Goal: Task Accomplishment & Management: Manage account settings

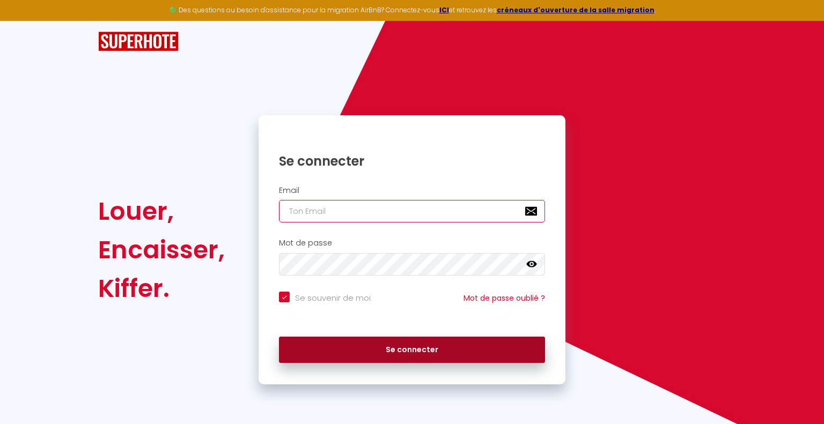
type input "[EMAIL_ADDRESS][DOMAIN_NAME]"
click at [410, 349] on button "Se connecter" at bounding box center [412, 350] width 266 height 27
checkbox input "true"
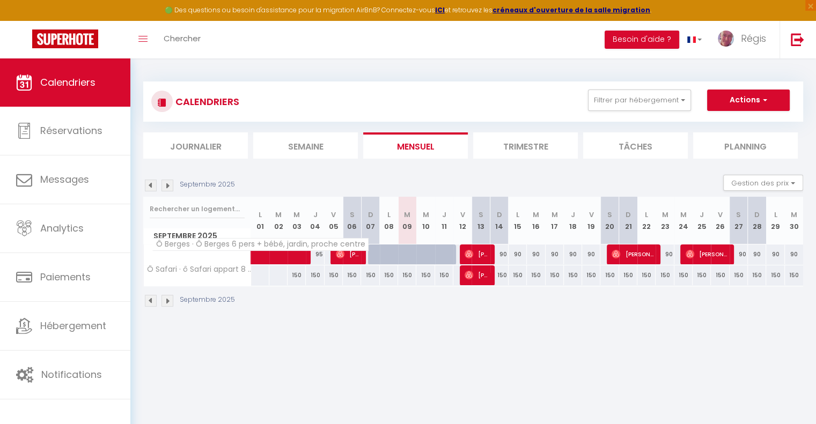
click at [196, 249] on span "Ô Berges · Ô Berges 6 pers + bébé, jardin, proche centre" at bounding box center [260, 244] width 217 height 13
click at [165, 187] on img at bounding box center [167, 186] width 12 height 12
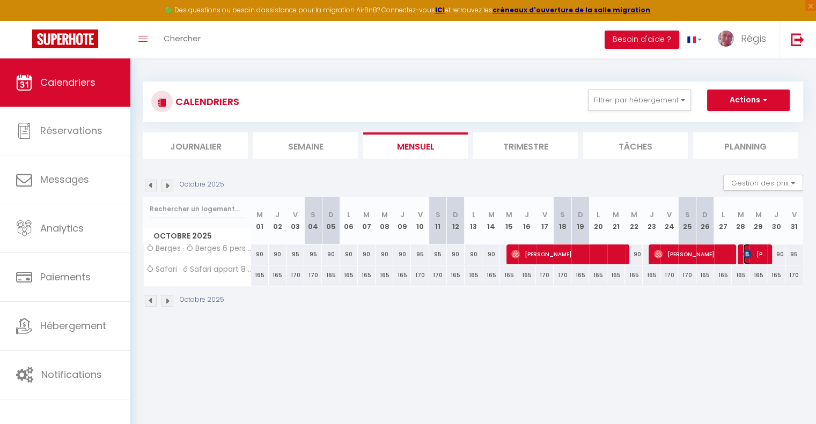
click at [748, 254] on img at bounding box center [747, 254] width 9 height 9
select select "OK"
select select "KO"
select select "0"
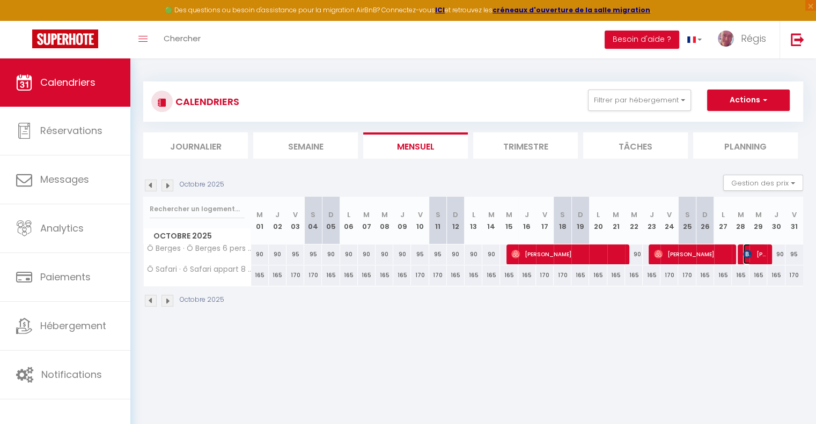
select select "1"
select select
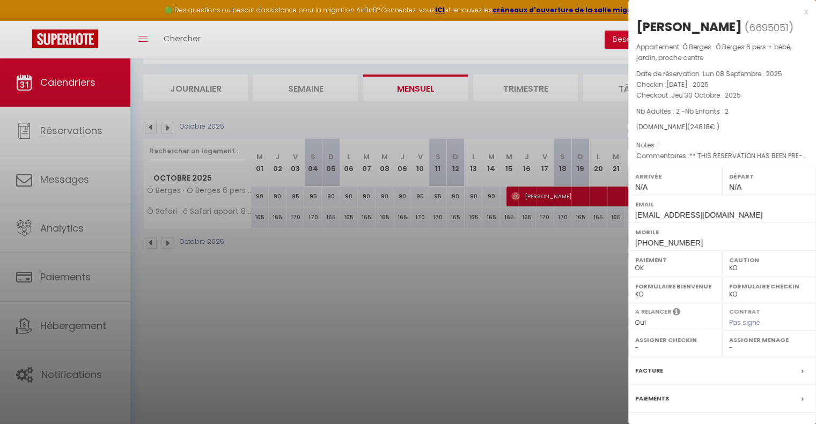
click at [408, 327] on div at bounding box center [408, 212] width 816 height 424
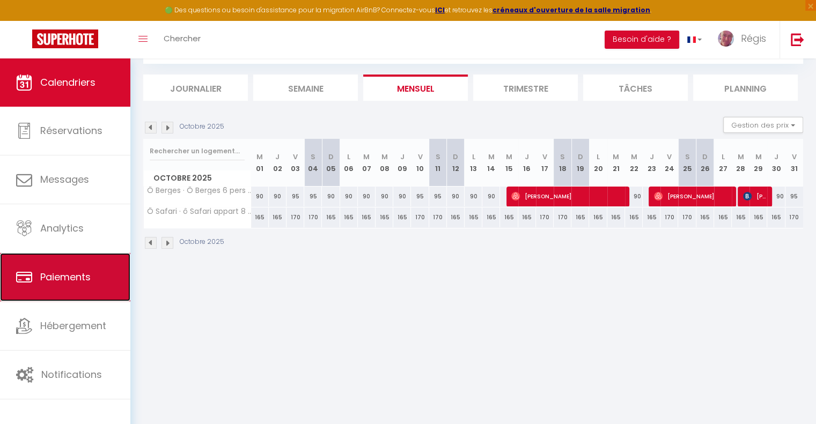
click at [85, 284] on link "Paiements" at bounding box center [65, 277] width 130 height 48
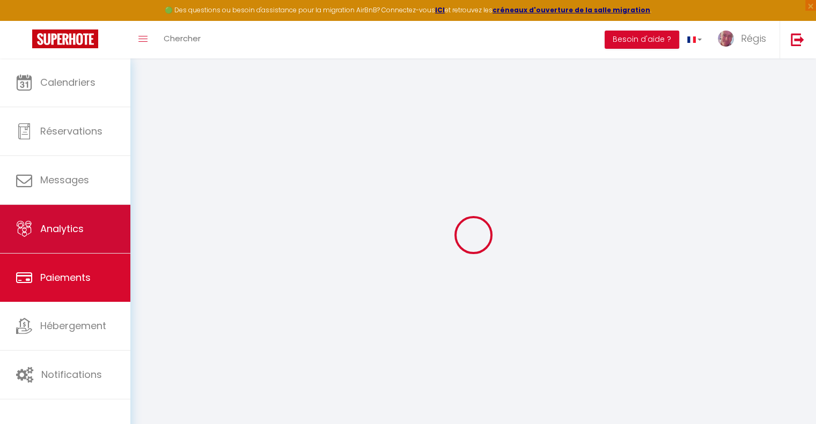
select select "2"
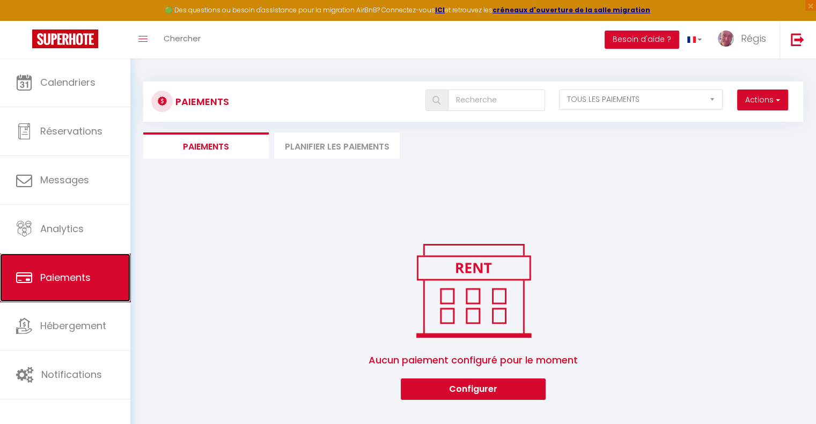
click at [84, 278] on span "Paiements" at bounding box center [65, 277] width 50 height 13
click at [227, 153] on li "Paiements" at bounding box center [205, 145] width 125 height 26
click at [66, 286] on link "Paiements" at bounding box center [65, 278] width 130 height 48
click at [762, 106] on button "Actions" at bounding box center [762, 100] width 51 height 21
click at [667, 220] on div "Paiements Actions Créer nouveau lien paiement Créer nouveau lien caution EN ATT…" at bounding box center [473, 235] width 660 height 329
